Goal: Task Accomplishment & Management: Complete application form

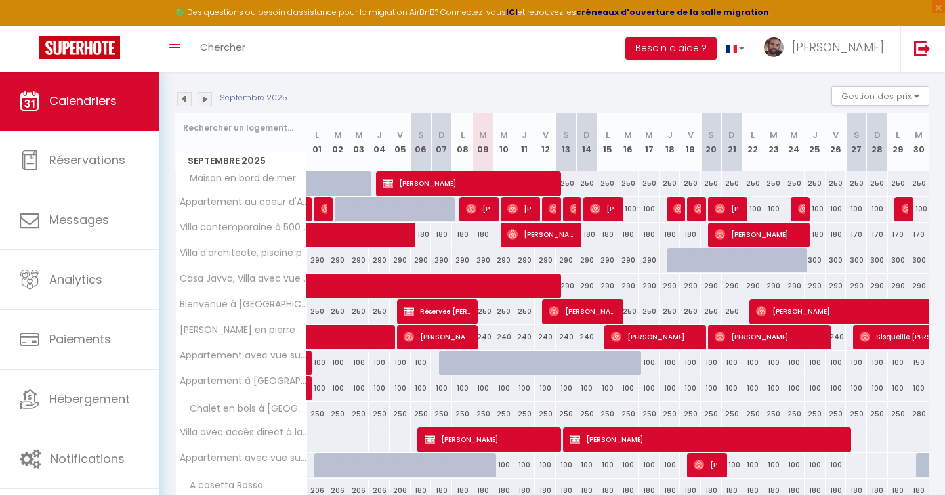
click at [182, 102] on img at bounding box center [184, 99] width 14 height 14
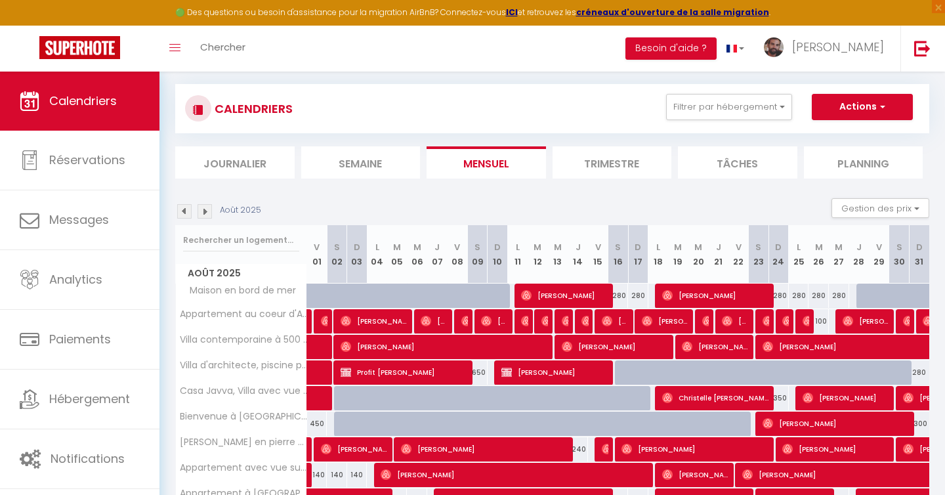
scroll to position [184, 0]
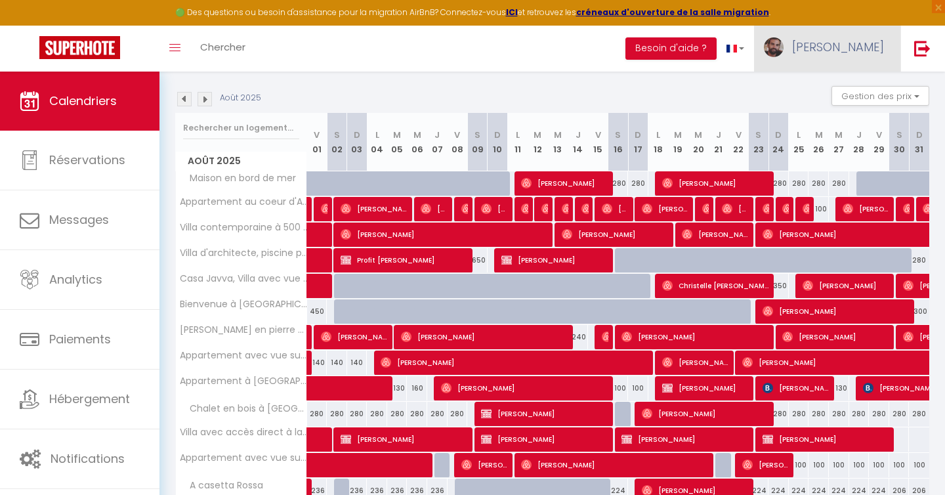
click at [854, 62] on link "[PERSON_NAME]" at bounding box center [827, 49] width 146 height 46
click at [840, 115] on link "Équipe" at bounding box center [847, 115] width 97 height 22
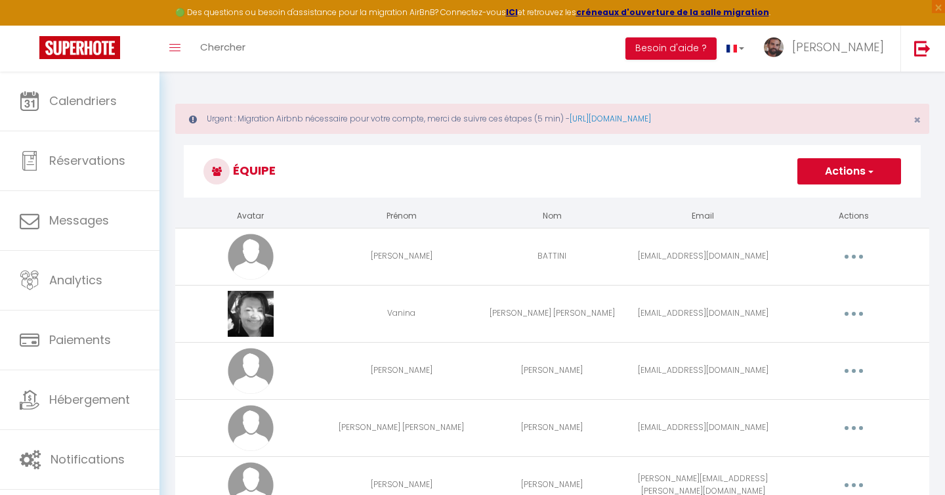
click at [843, 169] on button "Actions" at bounding box center [849, 171] width 104 height 26
click at [814, 197] on link "Ajouter un nouvel utilisateur" at bounding box center [822, 200] width 155 height 17
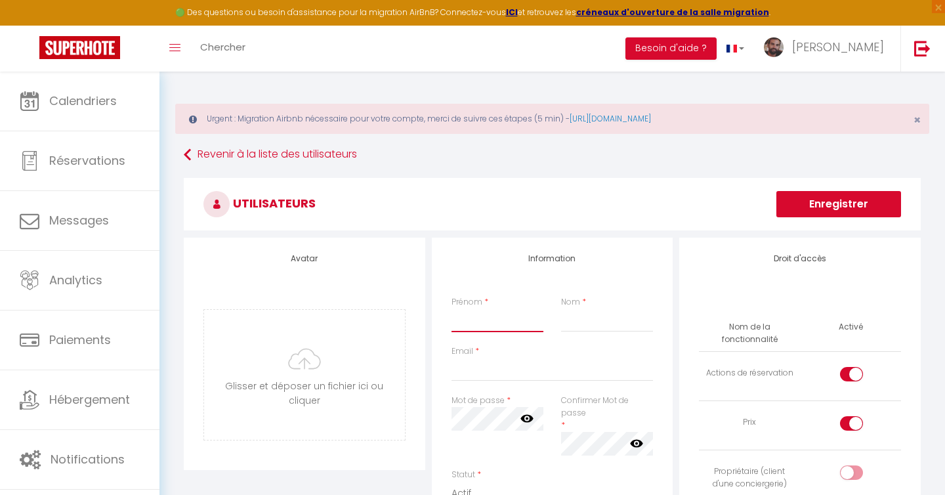
click at [486, 317] on input "Prénom" at bounding box center [497, 320] width 93 height 24
type input "[PERSON_NAME]"
click at [594, 321] on input "Nom" at bounding box center [607, 320] width 93 height 24
type input "Gadret"
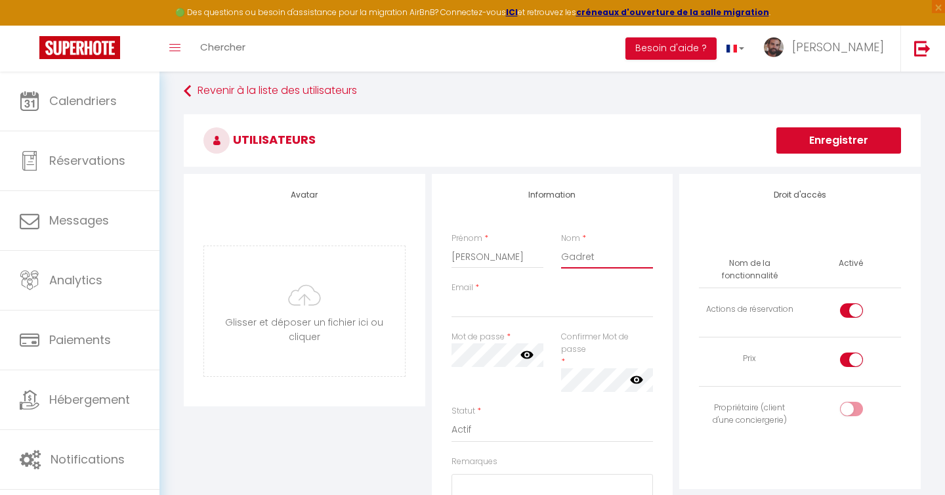
scroll to position [64, 0]
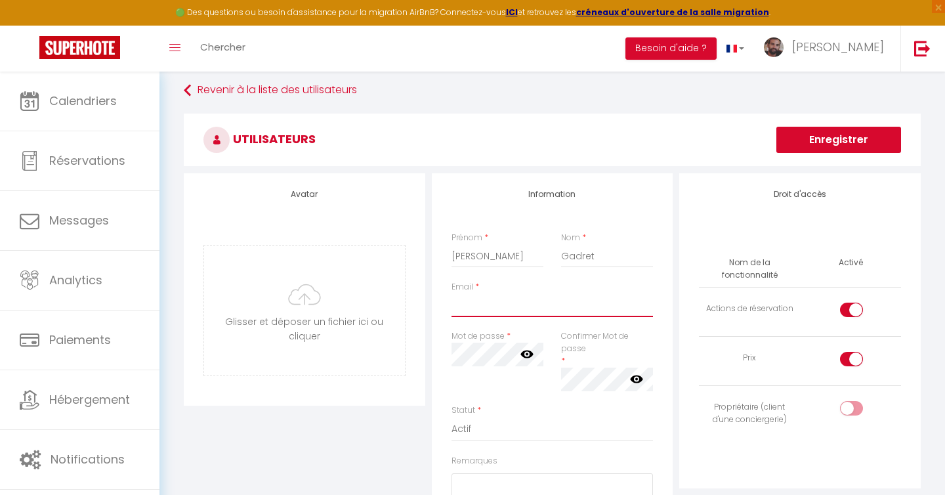
click at [491, 305] on input "Email" at bounding box center [552, 305] width 202 height 24
type input "[EMAIL_ADDRESS][DOMAIN_NAME]"
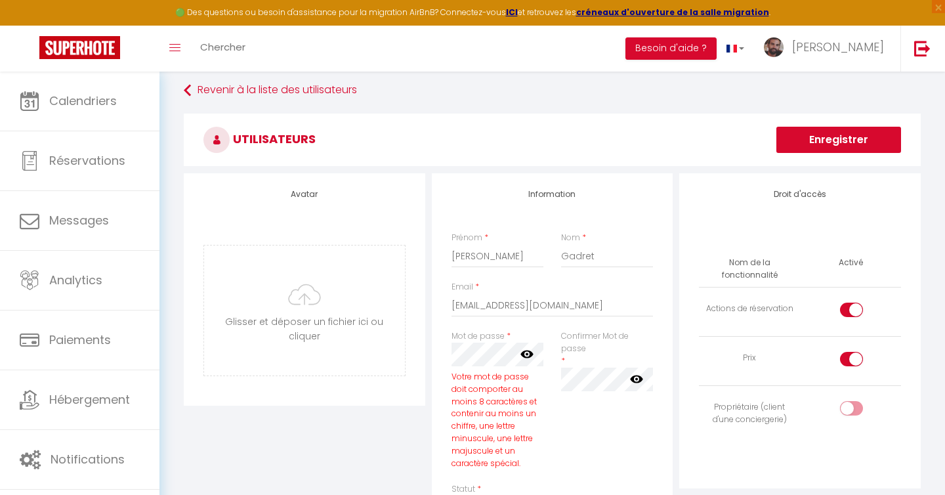
click at [441, 431] on div "Information Prénom * [PERSON_NAME] * Gadret Email * [EMAIL_ADDRESS][DOMAIN_NAME…" at bounding box center [552, 451] width 241 height 556
click at [531, 356] on icon at bounding box center [526, 354] width 13 height 8
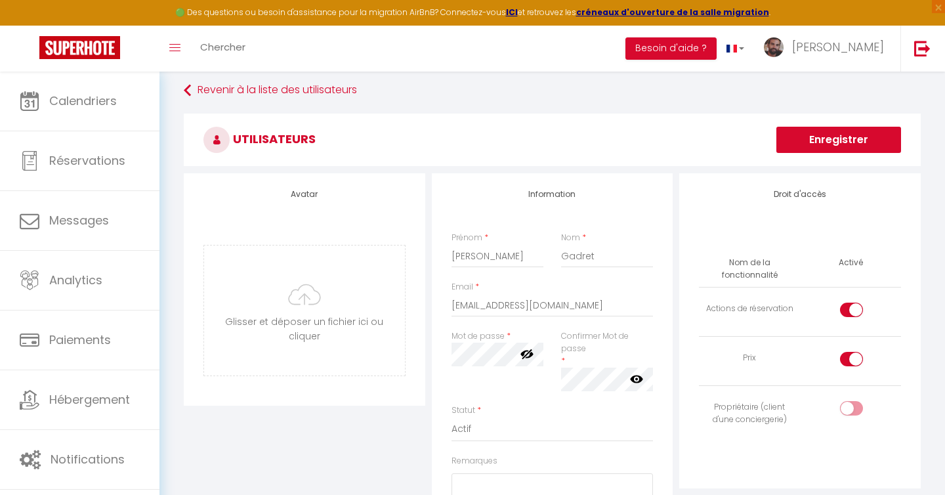
click at [492, 400] on div "Mot de passe * Votre mot de passe doit comporter au moins 8 caractères et conte…" at bounding box center [498, 367] width 110 height 74
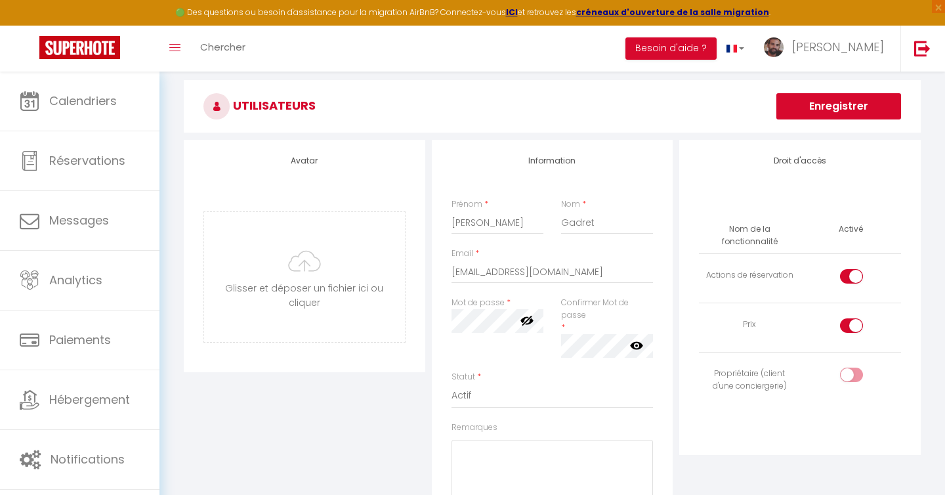
scroll to position [118, 0]
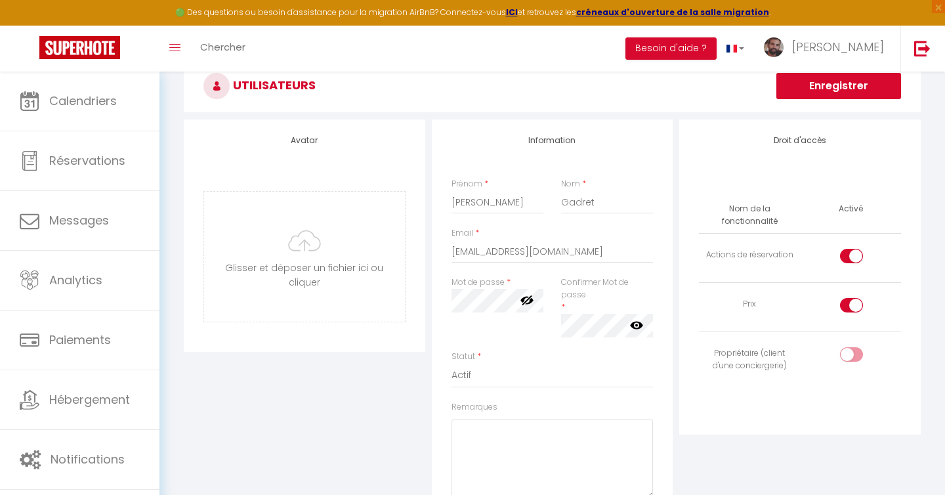
click at [857, 356] on input "checkbox" at bounding box center [862, 357] width 23 height 20
checkbox input "true"
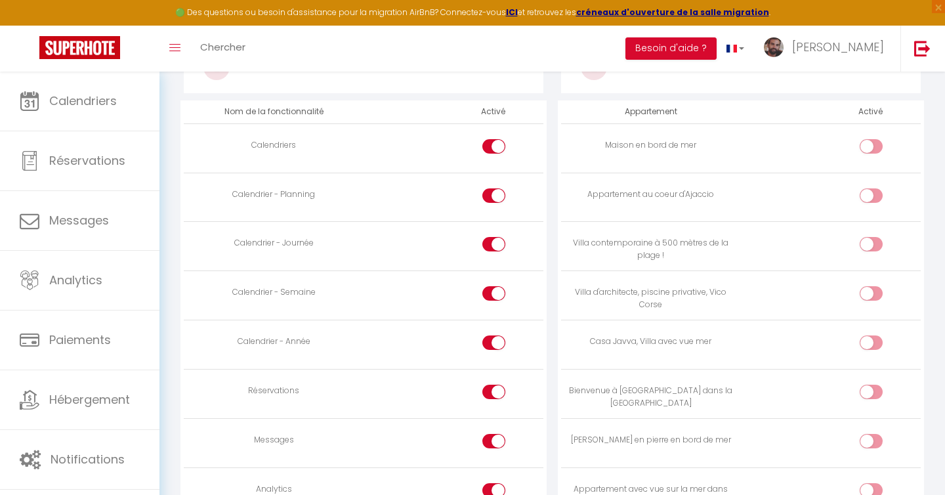
scroll to position [719, 0]
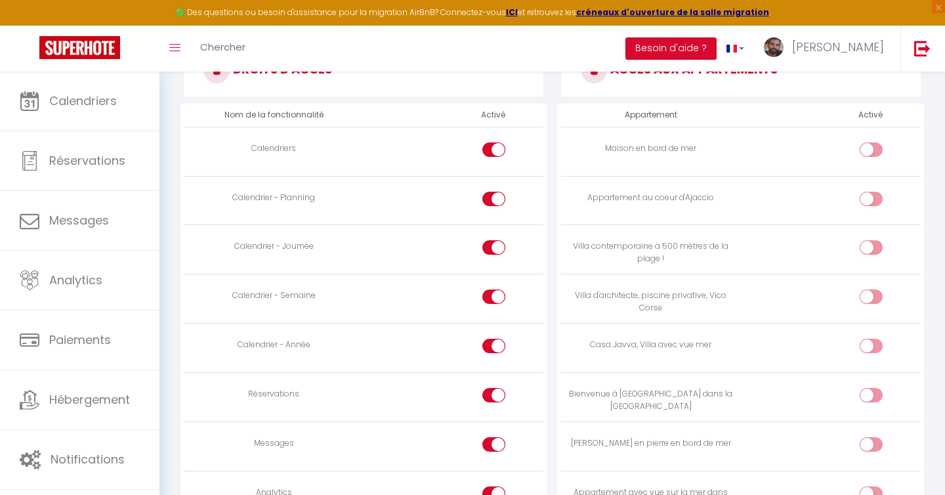
click at [877, 255] on input "checkbox" at bounding box center [882, 250] width 23 height 20
checkbox input "true"
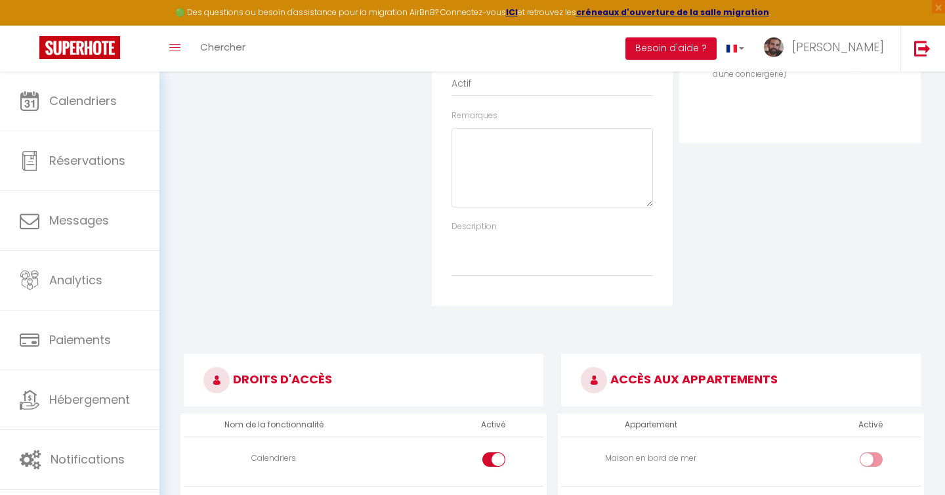
scroll to position [0, 0]
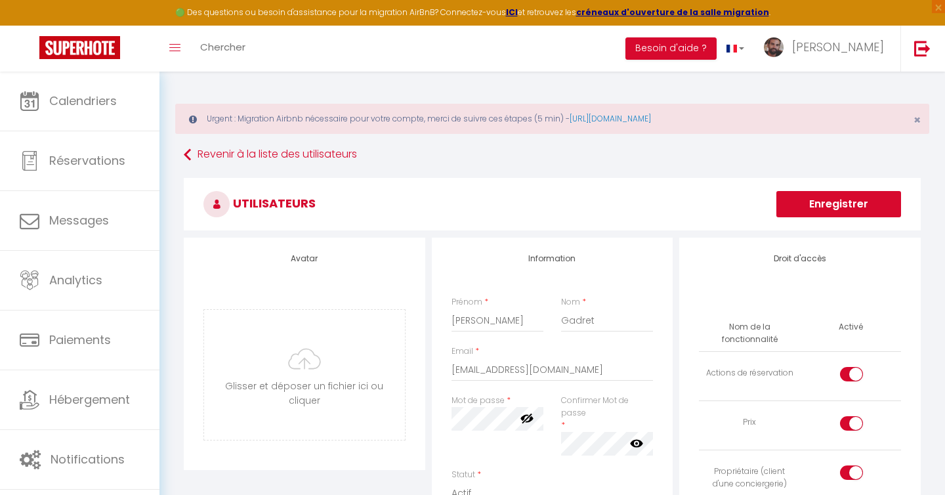
click at [825, 195] on button "Enregistrer" at bounding box center [838, 204] width 125 height 26
